Goal: Communication & Community: Answer question/provide support

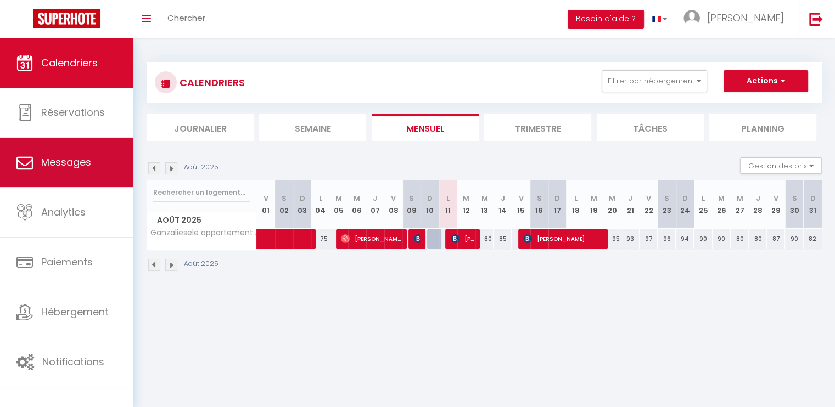
click at [62, 170] on link "Messages" at bounding box center [66, 162] width 133 height 49
select select "message"
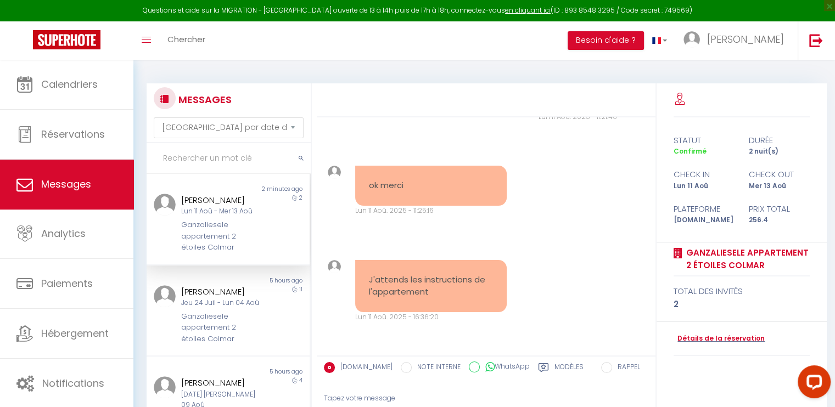
click at [538, 370] on icon at bounding box center [543, 367] width 11 height 11
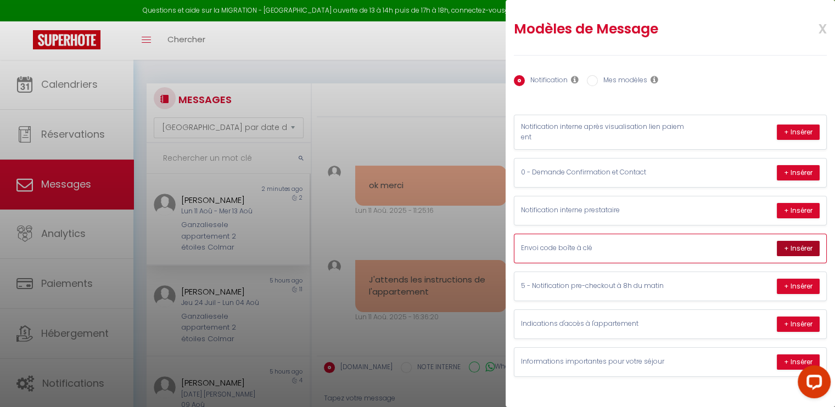
click at [786, 244] on button "+ Insérer" at bounding box center [798, 248] width 43 height 15
type textarea "Loremip Dolorsita, Conse adipi elit s'doeiu t in utlab e dolo : 897026391 Magna…"
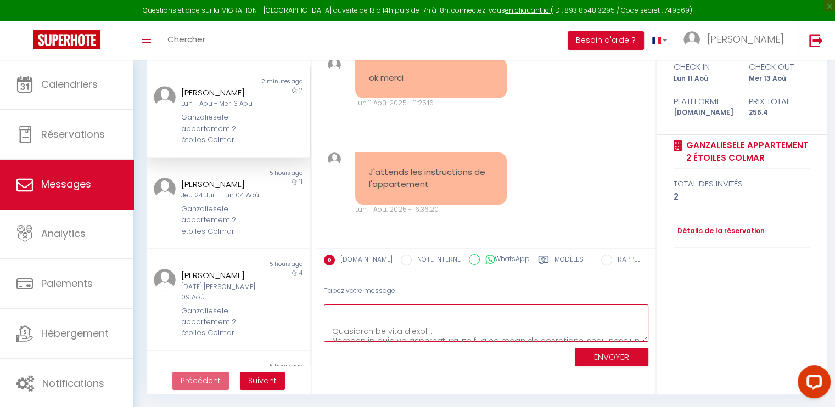
scroll to position [154, 0]
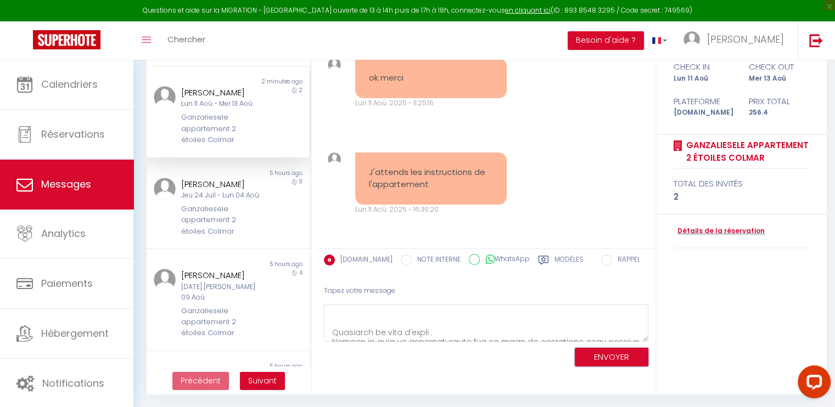
click at [610, 355] on button "ENVOYER" at bounding box center [612, 357] width 74 height 19
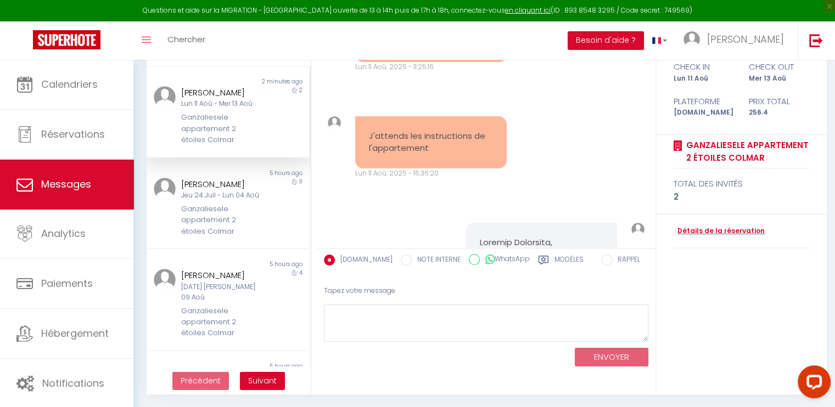
scroll to position [1904, 0]
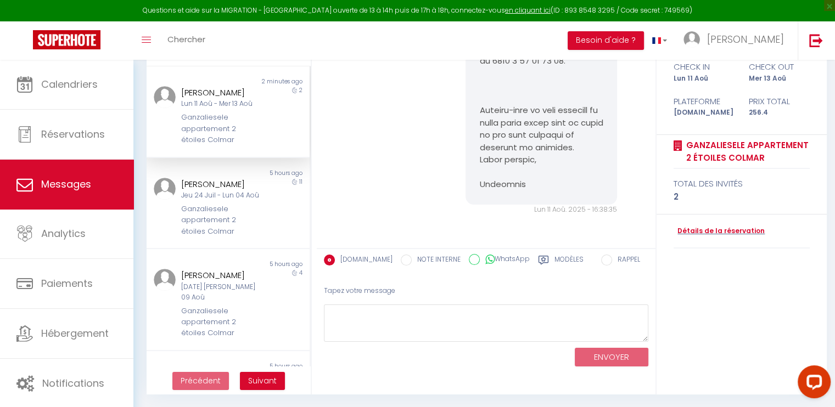
click at [544, 257] on div "Modèles" at bounding box center [561, 264] width 46 height 18
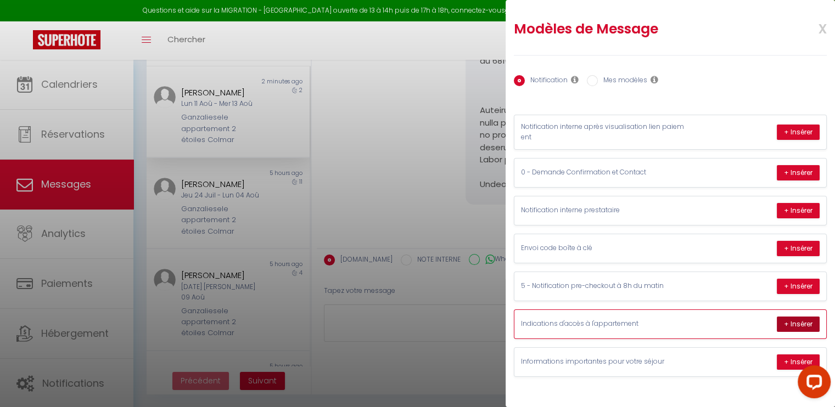
click at [797, 322] on button "+ Insérer" at bounding box center [798, 324] width 43 height 15
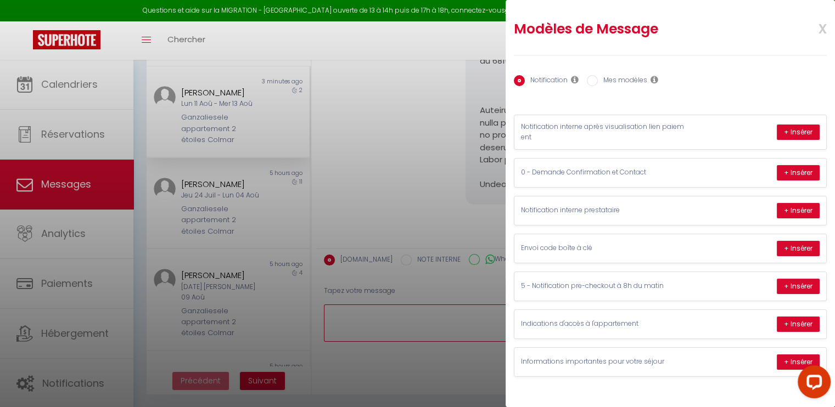
type textarea "Bonjour [PERSON_NAME], Instructions pour Accéder à votre appartement.L’appartem…"
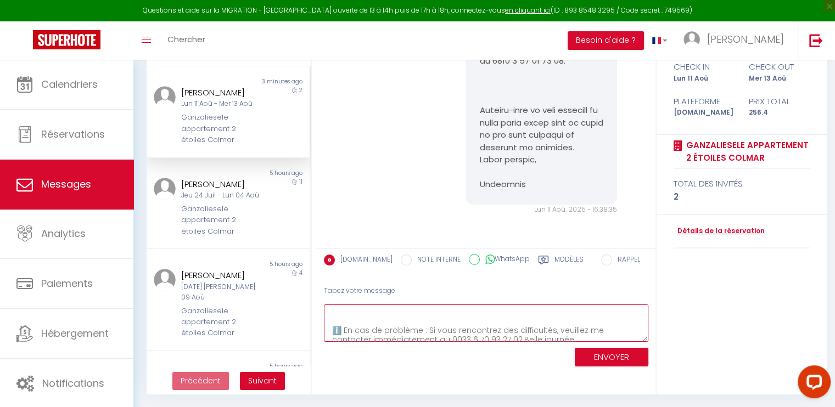
scroll to position [72, 0]
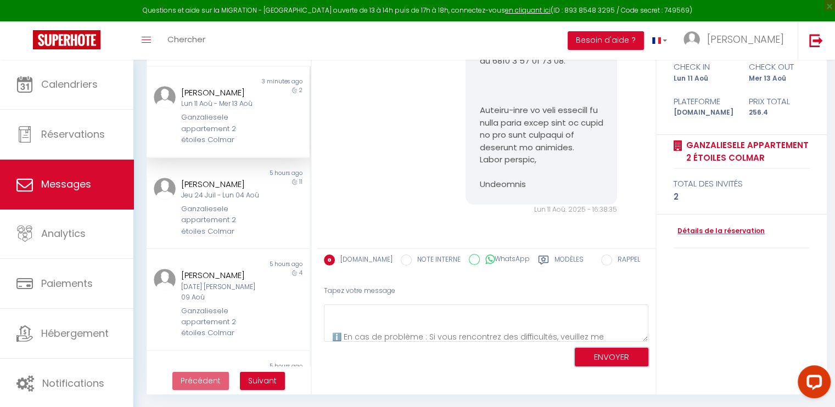
click at [614, 351] on button "ENVOYER" at bounding box center [612, 357] width 74 height 19
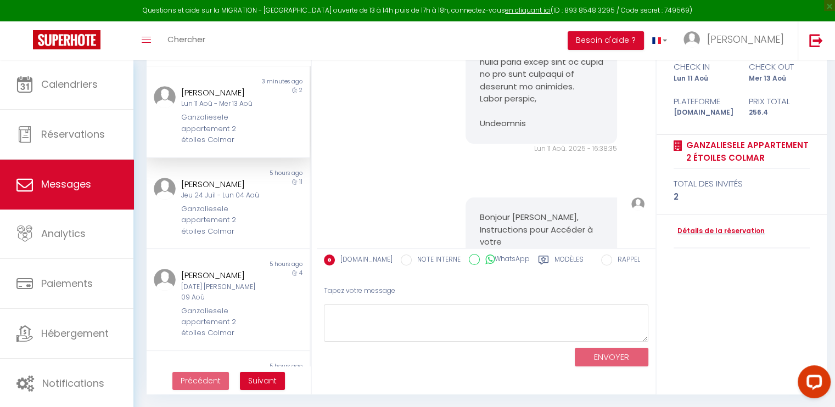
scroll to position [2332, 0]
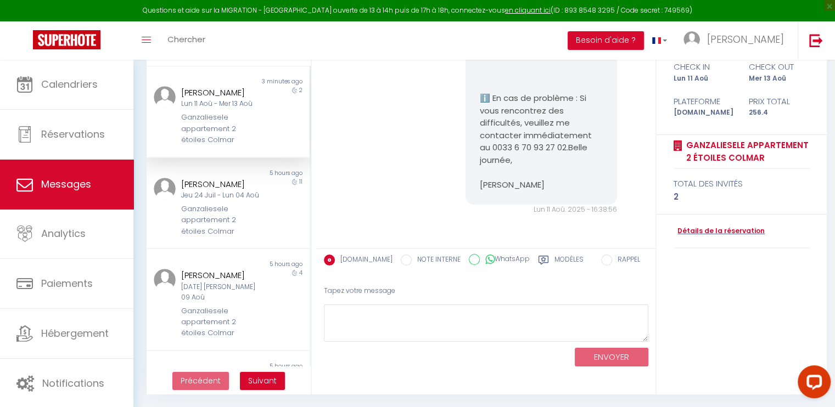
click at [538, 258] on icon at bounding box center [543, 260] width 11 height 11
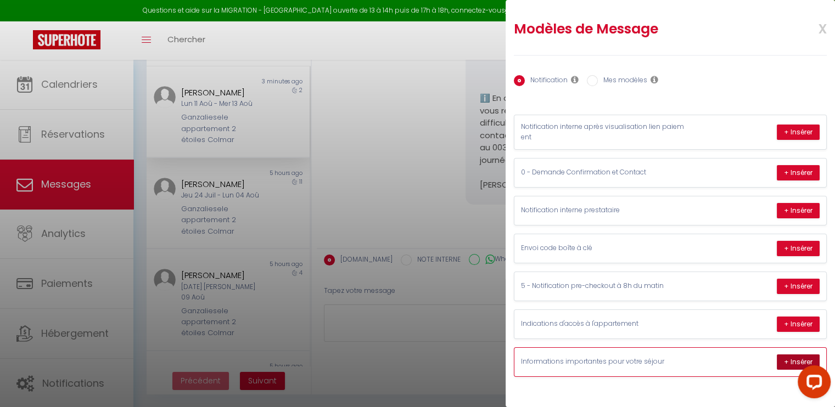
click at [784, 356] on button "+ Insérer" at bounding box center [798, 362] width 43 height 15
type textarea "Bonjour [PERSON_NAME], Informations importantes pour votre séjour.🚽 Toilettes :…"
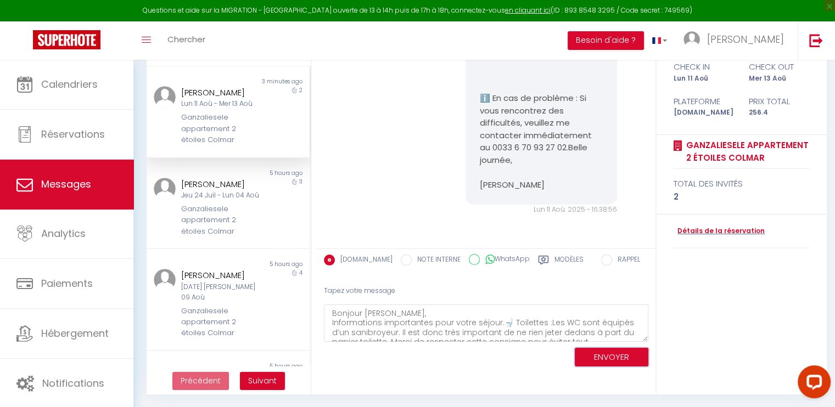
click at [624, 359] on button "ENVOYER" at bounding box center [612, 357] width 74 height 19
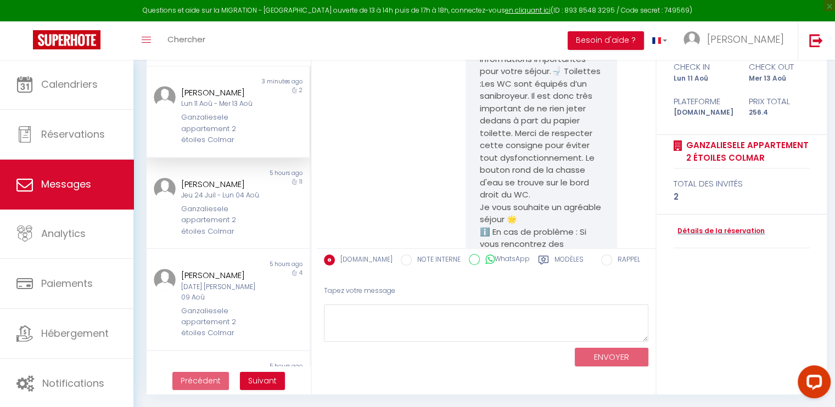
scroll to position [2698, 0]
